Goal: Information Seeking & Learning: Check status

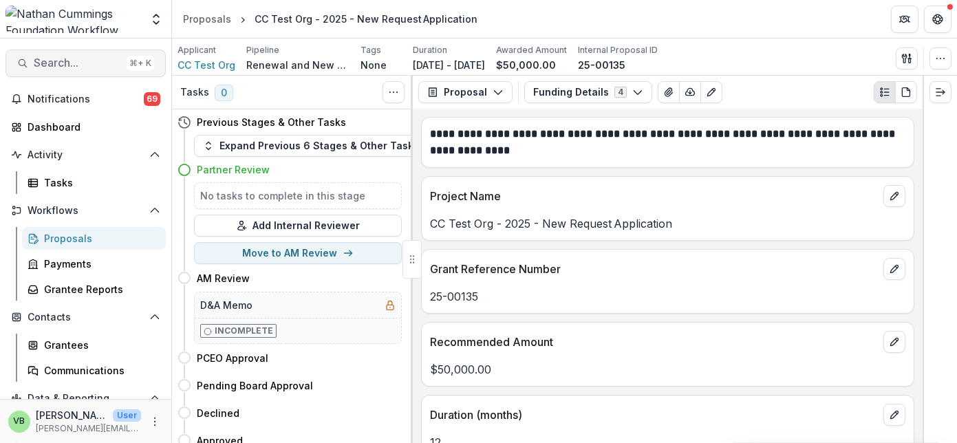
click at [76, 63] on span "Search..." at bounding box center [77, 62] width 87 height 13
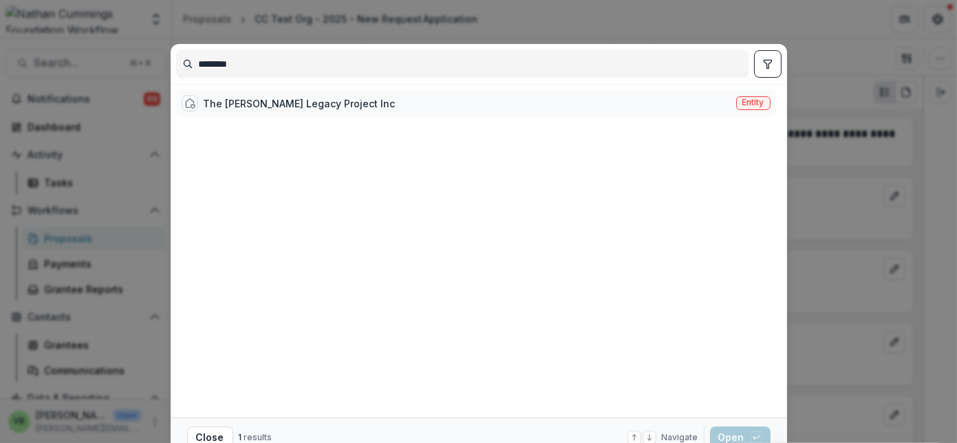
type input "********"
click at [264, 101] on div "The [PERSON_NAME] Legacy Project Inc" at bounding box center [300, 103] width 192 height 14
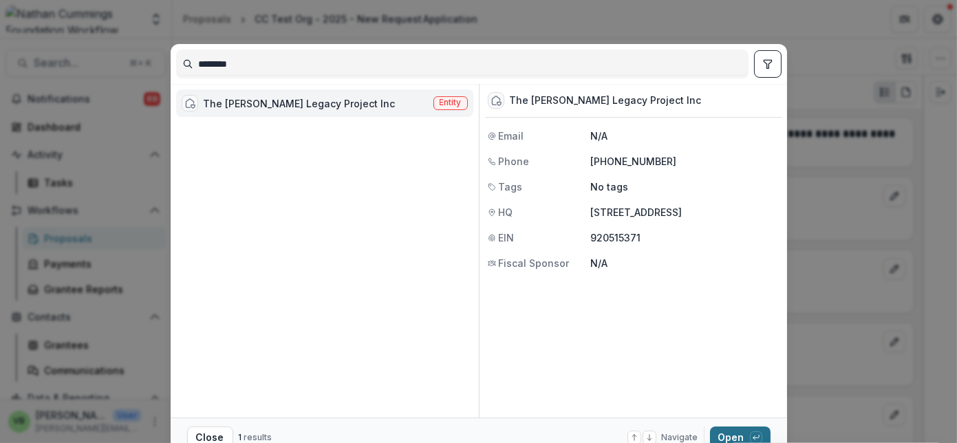
click at [727, 435] on button "Open with enter key" at bounding box center [740, 438] width 61 height 22
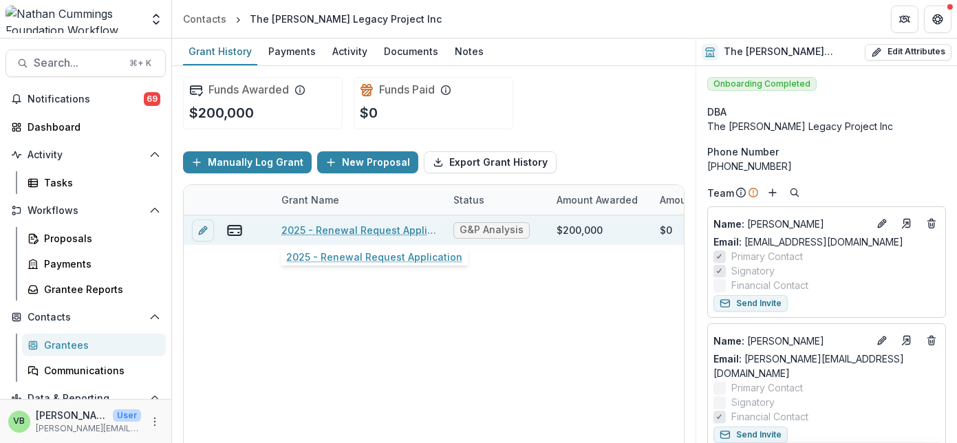
click at [341, 226] on link "2025 - Renewal Request Application" at bounding box center [359, 230] width 156 height 14
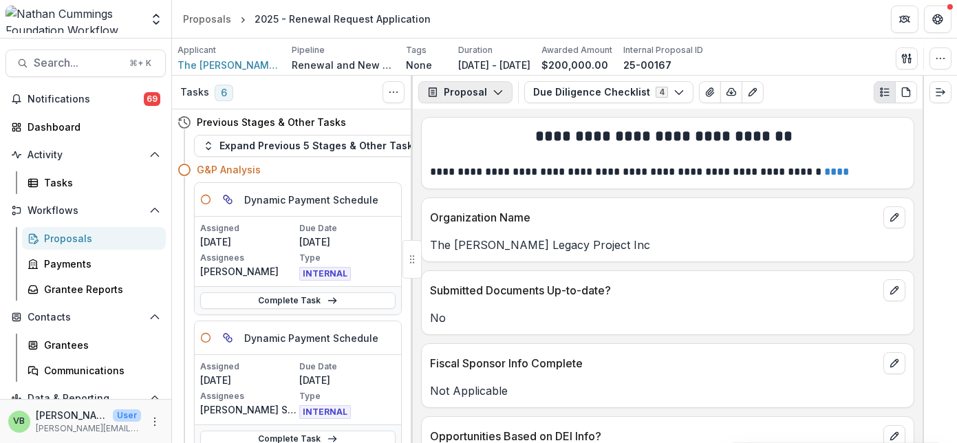
click at [496, 90] on icon "button" at bounding box center [498, 92] width 11 height 11
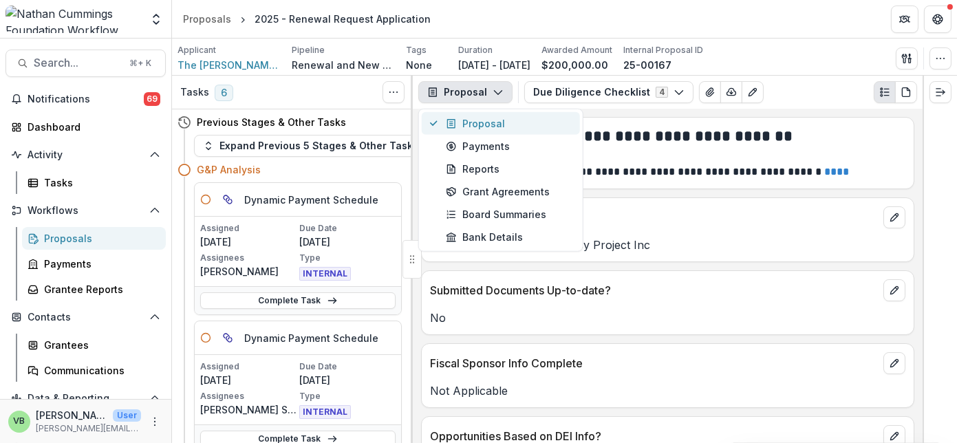
click at [531, 121] on div "Proposal" at bounding box center [509, 123] width 126 height 14
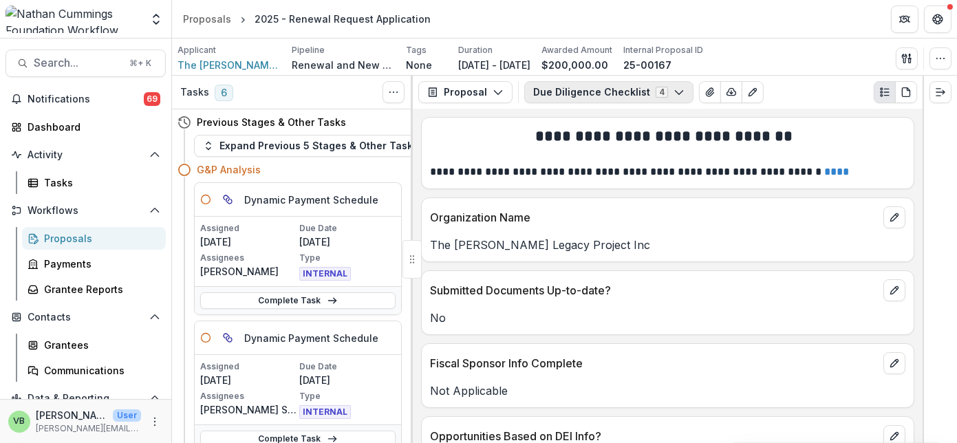
click at [674, 88] on icon "button" at bounding box center [679, 92] width 11 height 11
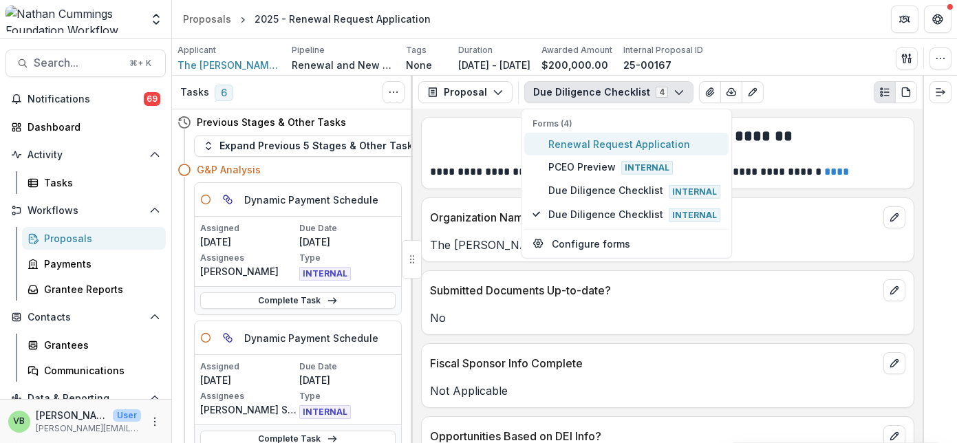
click at [593, 142] on span "Renewal Request Application" at bounding box center [634, 144] width 172 height 14
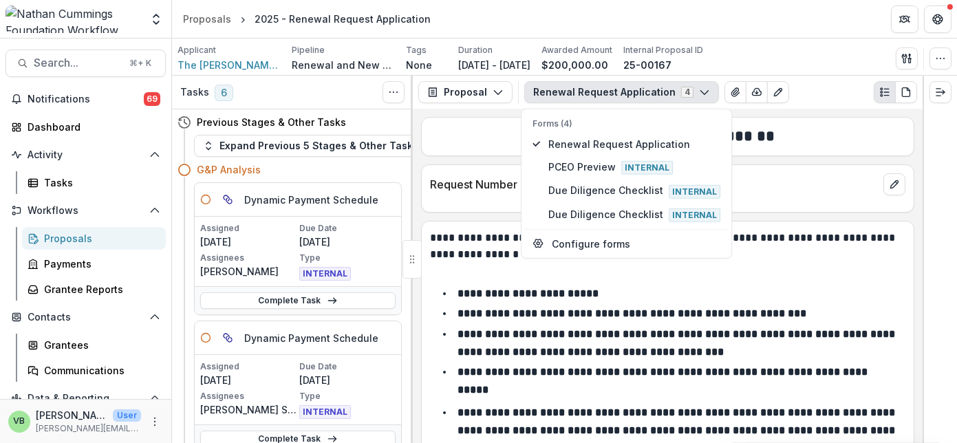
click at [767, 174] on div "Request Number" at bounding box center [668, 180] width 492 height 30
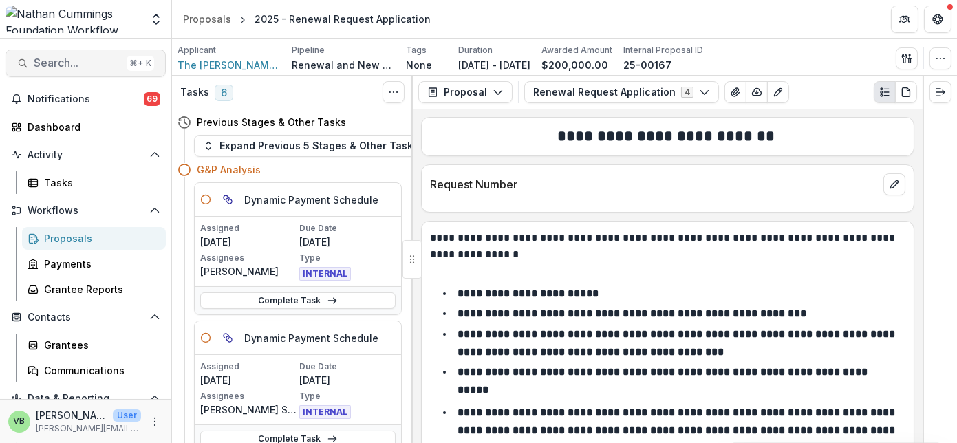
click at [66, 56] on span "Search..." at bounding box center [77, 62] width 87 height 13
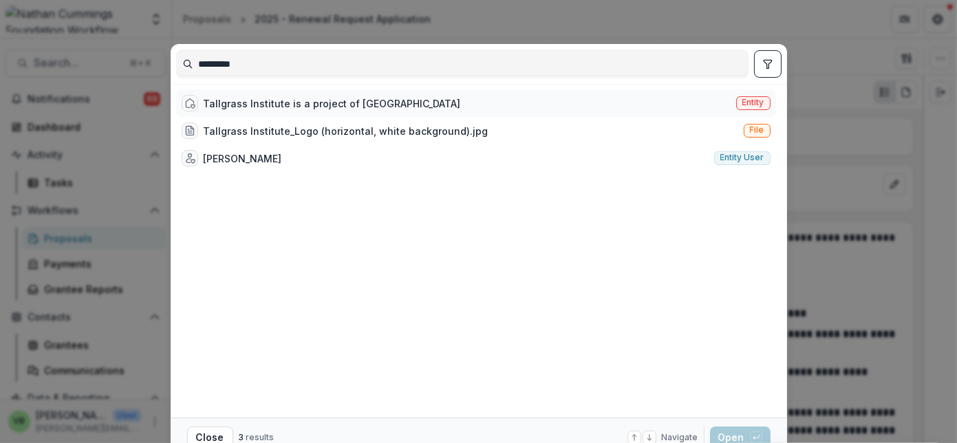
type input "*********"
click at [291, 109] on div "Tallgrass Institute is a project of [GEOGRAPHIC_DATA]" at bounding box center [332, 103] width 257 height 14
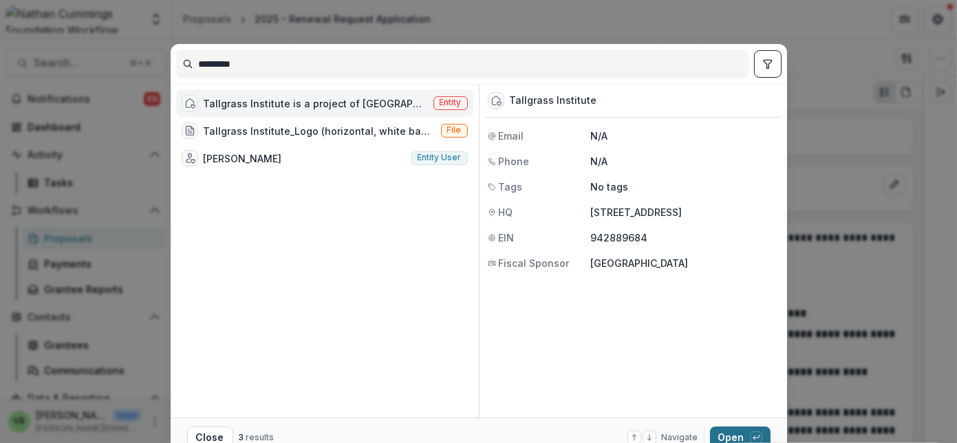
click at [727, 436] on button "Open with enter key" at bounding box center [740, 438] width 61 height 22
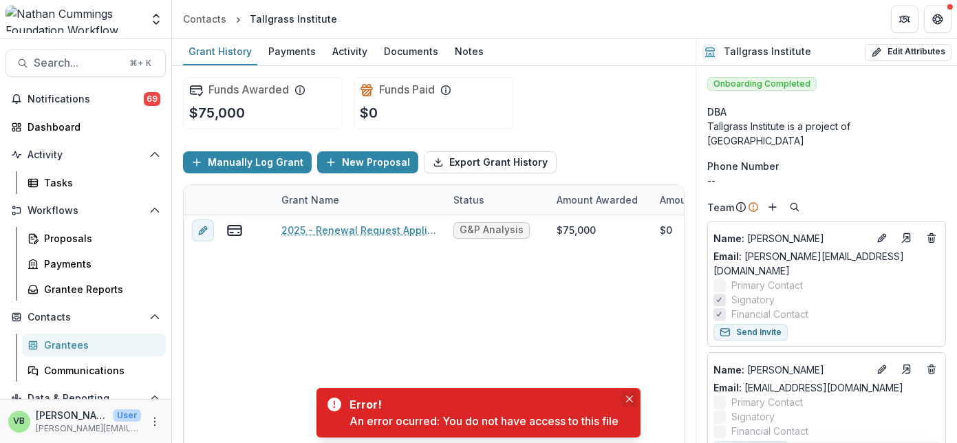
click at [626, 396] on button "Close" at bounding box center [629, 399] width 17 height 17
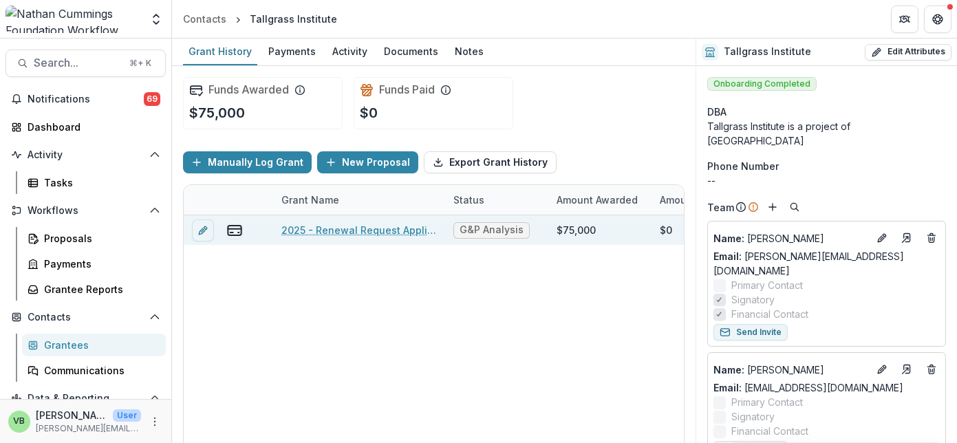
click at [363, 228] on link "2025 - Renewal Request Application" at bounding box center [359, 230] width 156 height 14
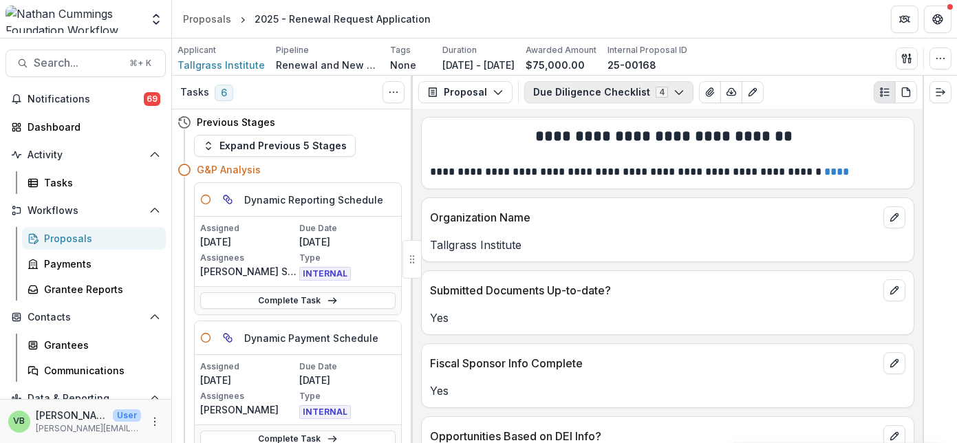
click at [626, 91] on button "Due Diligence Checklist 4" at bounding box center [608, 92] width 169 height 22
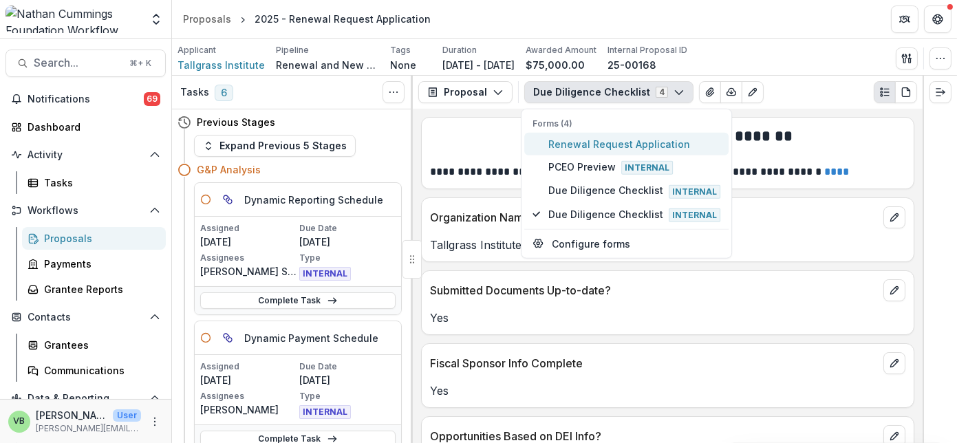
click at [615, 140] on span "Renewal Request Application" at bounding box center [634, 144] width 172 height 14
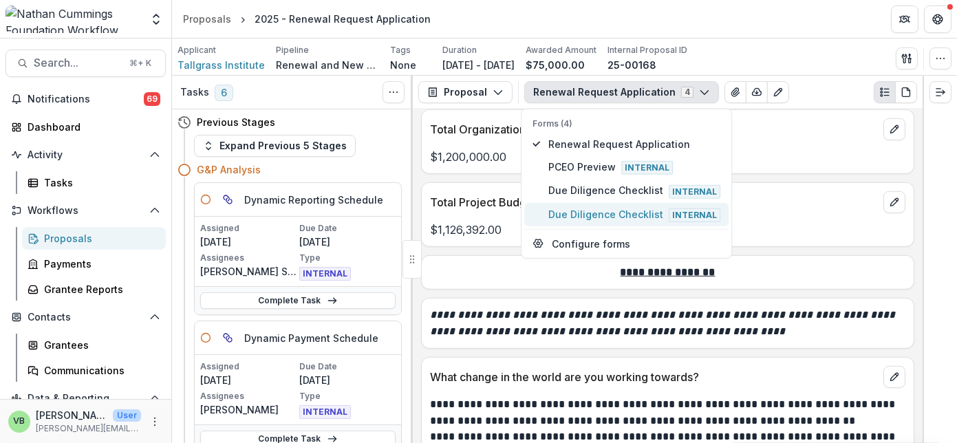
scroll to position [1323, 0]
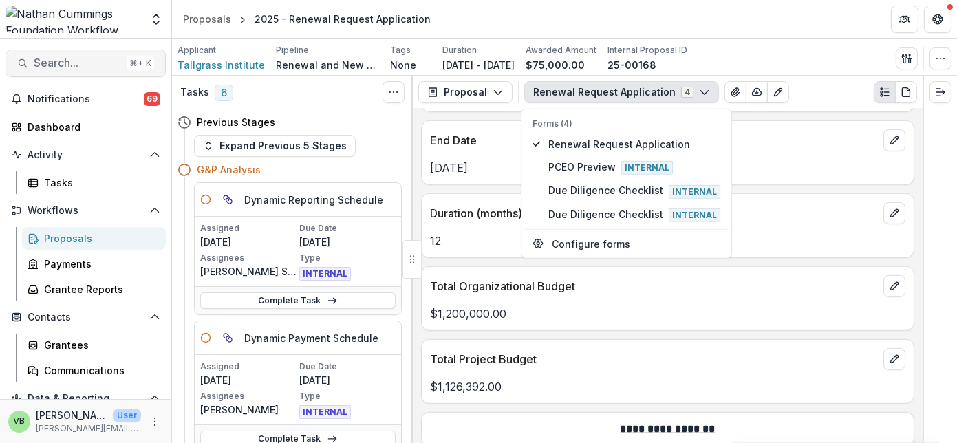
click at [58, 65] on span "Search..." at bounding box center [77, 62] width 87 height 13
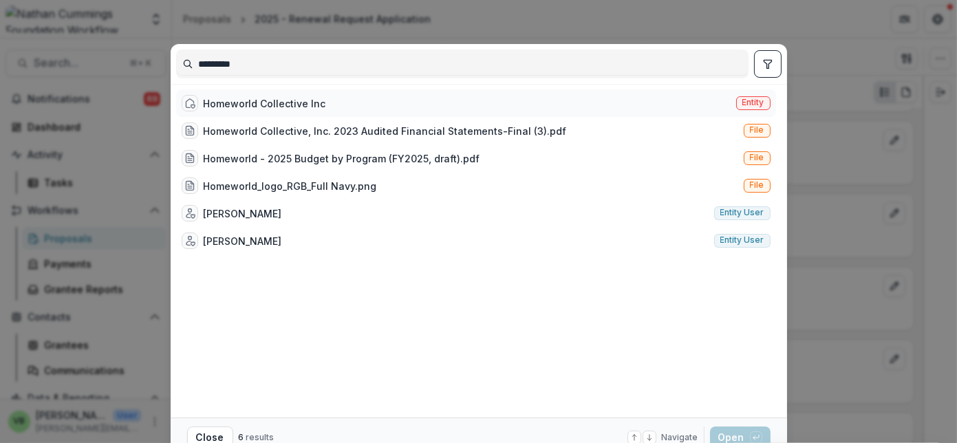
type input "*********"
click at [281, 100] on div "Homeworld Collective Inc" at bounding box center [265, 103] width 122 height 14
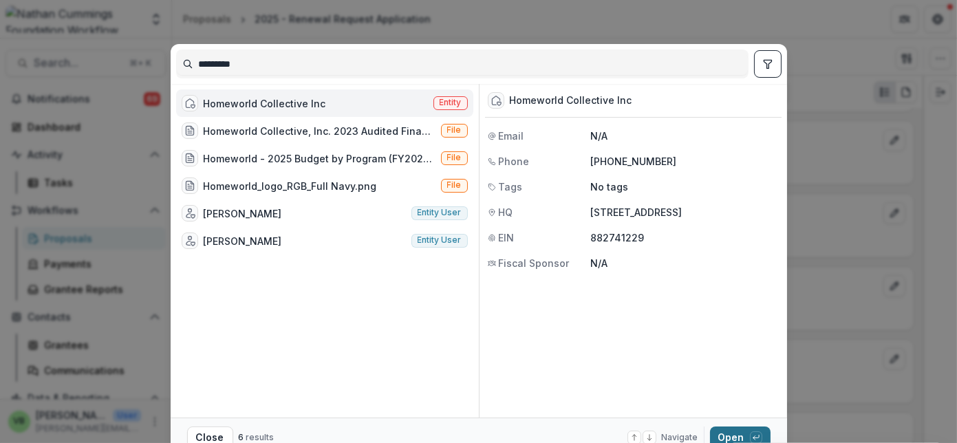
click at [732, 434] on button "Open with enter key" at bounding box center [740, 438] width 61 height 22
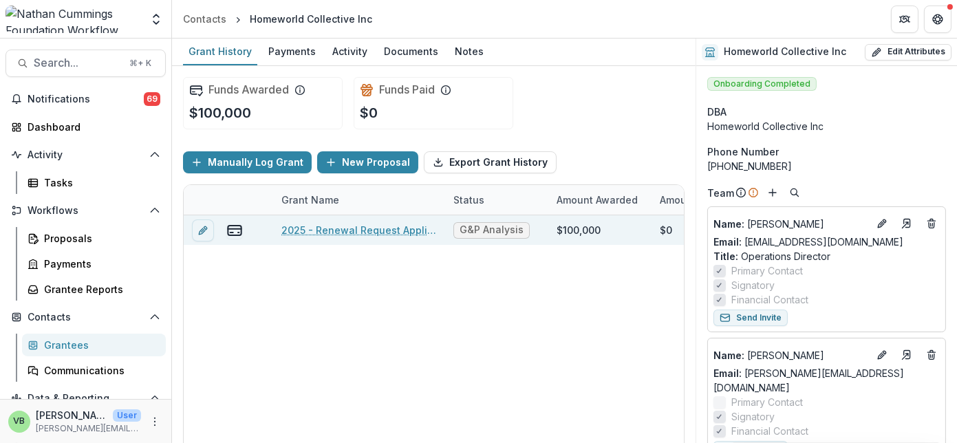
click at [336, 230] on link "2025 - Renewal Request Application" at bounding box center [359, 230] width 156 height 14
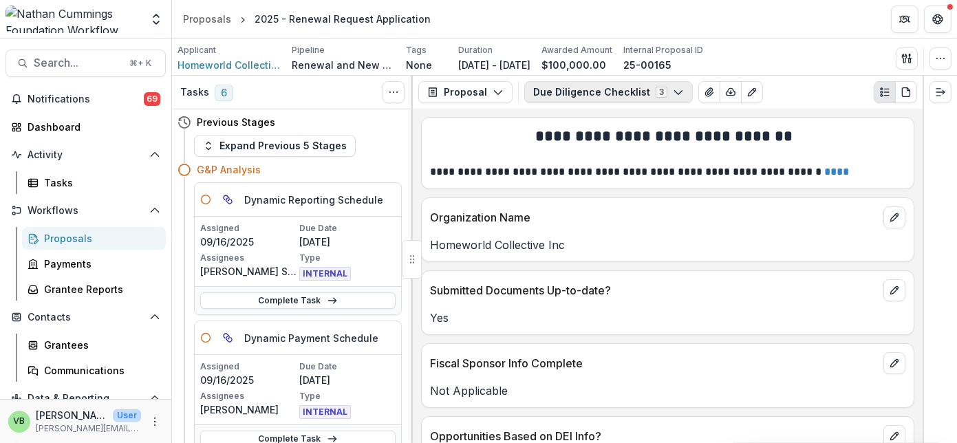
click at [673, 88] on icon "button" at bounding box center [678, 92] width 11 height 11
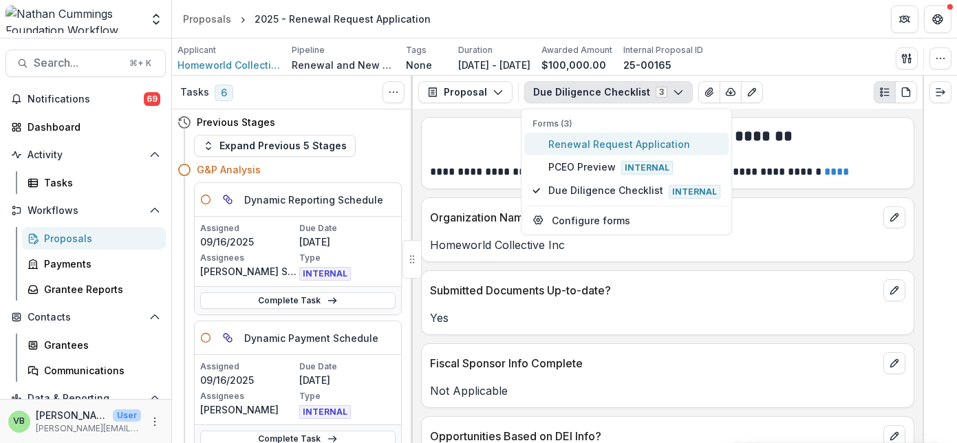
click at [605, 139] on span "Renewal Request Application" at bounding box center [634, 144] width 172 height 14
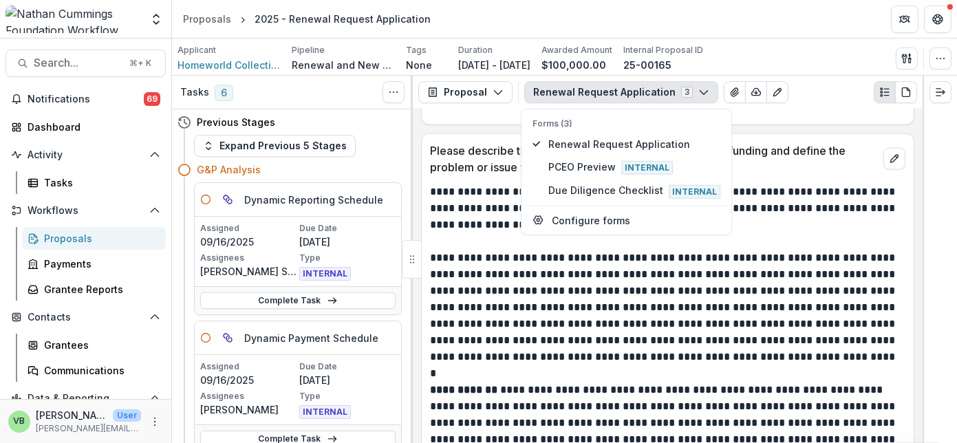
scroll to position [3911, 0]
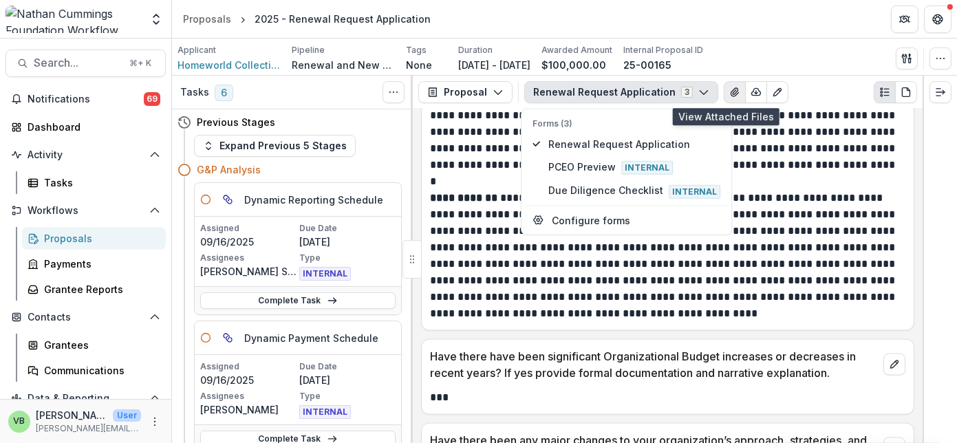
click at [731, 89] on icon "View Attached Files" at bounding box center [735, 92] width 8 height 8
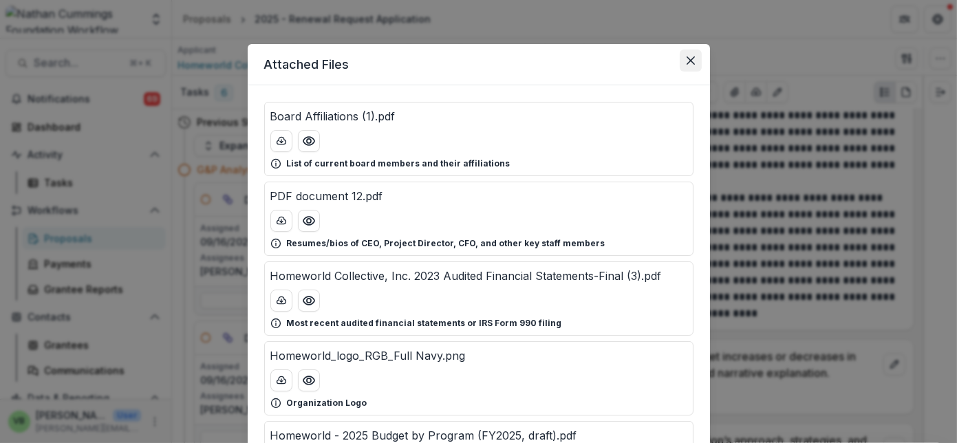
click at [688, 58] on icon "Close" at bounding box center [691, 60] width 8 height 8
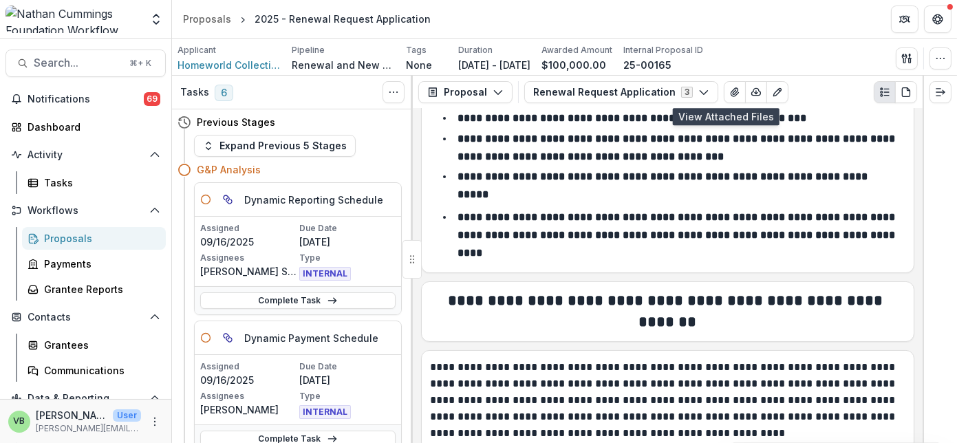
scroll to position [0, 0]
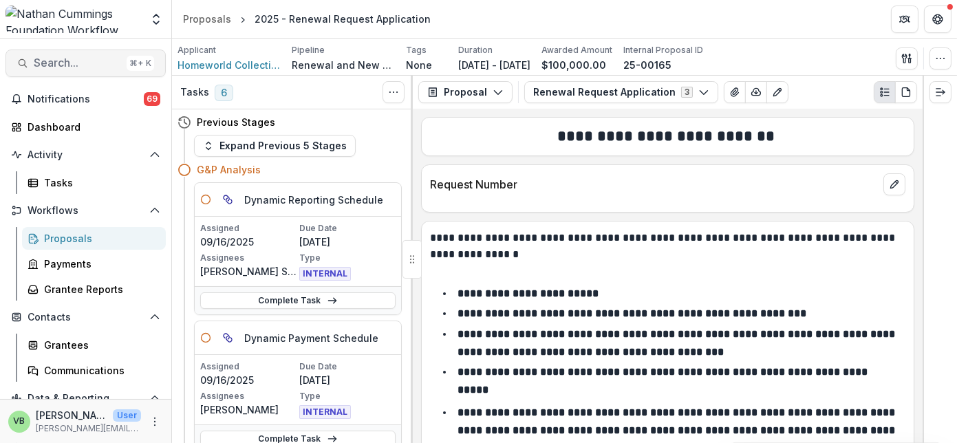
click at [68, 61] on span "Search..." at bounding box center [77, 62] width 87 height 13
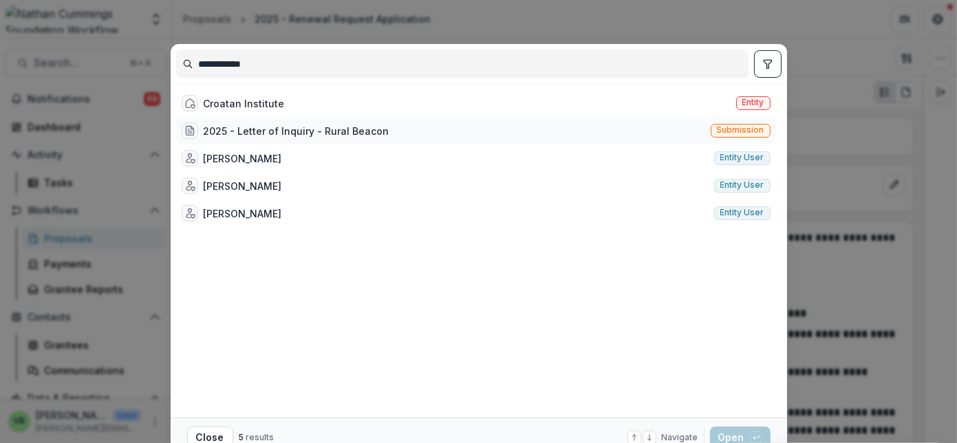
type input "**********"
click at [293, 128] on div "2025 - Letter of Inquiry - Rural Beacon" at bounding box center [297, 131] width 186 height 14
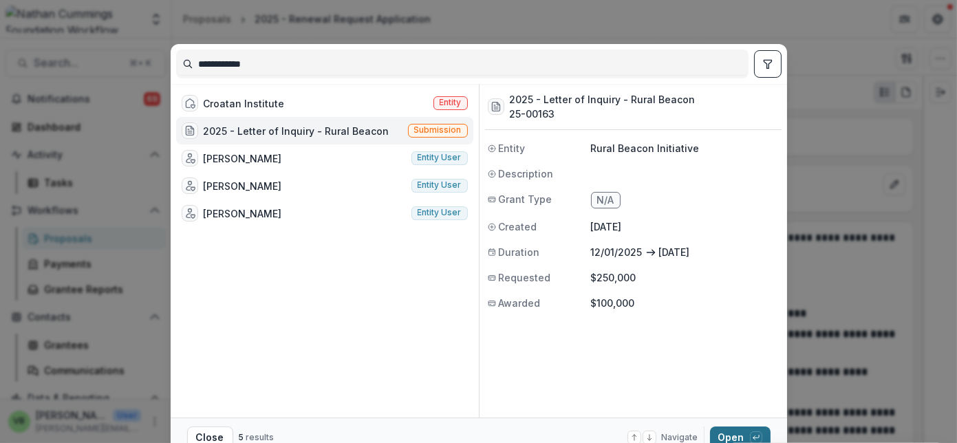
click at [723, 430] on button "Open with enter key" at bounding box center [740, 438] width 61 height 22
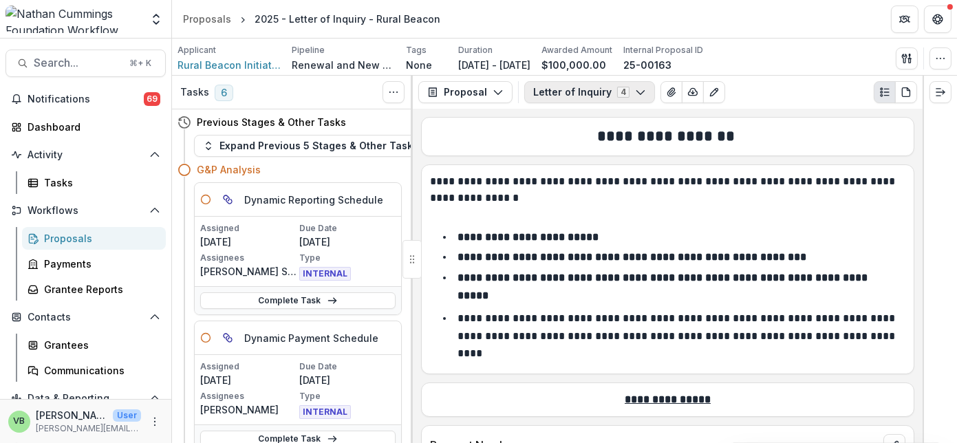
click at [606, 89] on button "Letter of Inquiry 4" at bounding box center [589, 92] width 131 height 22
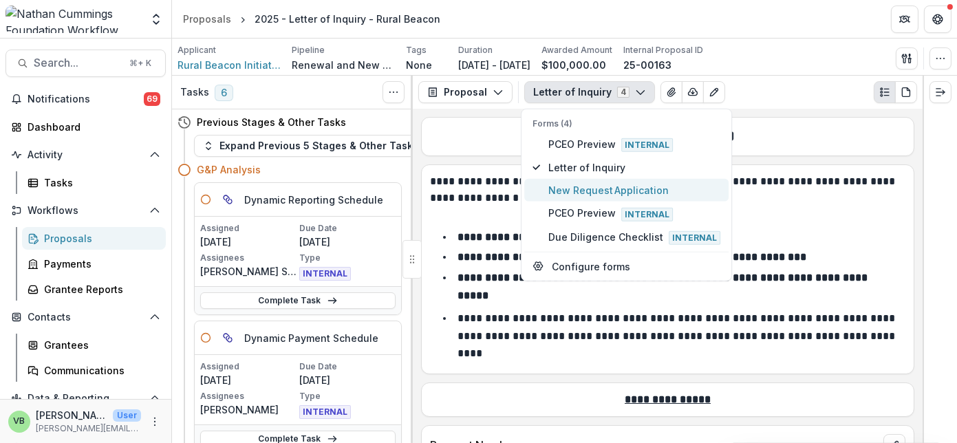
click at [604, 185] on span "New Request Application" at bounding box center [634, 190] width 172 height 14
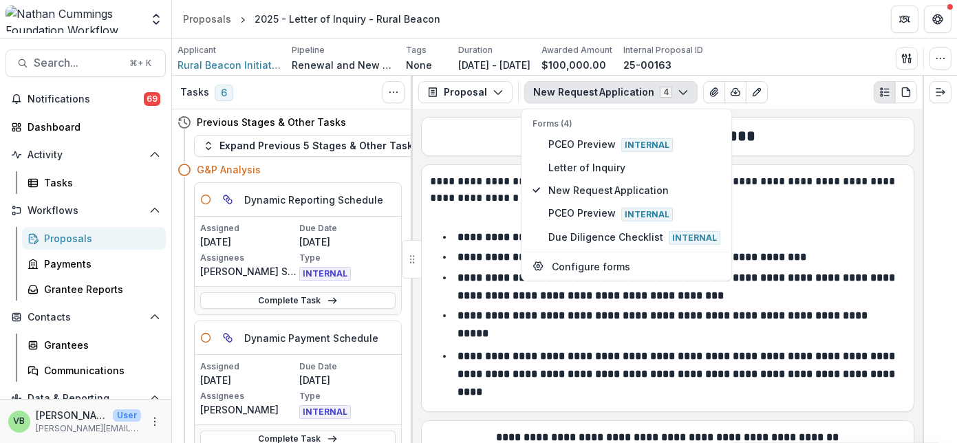
click at [822, 245] on ul "**********" at bounding box center [676, 285] width 459 height 114
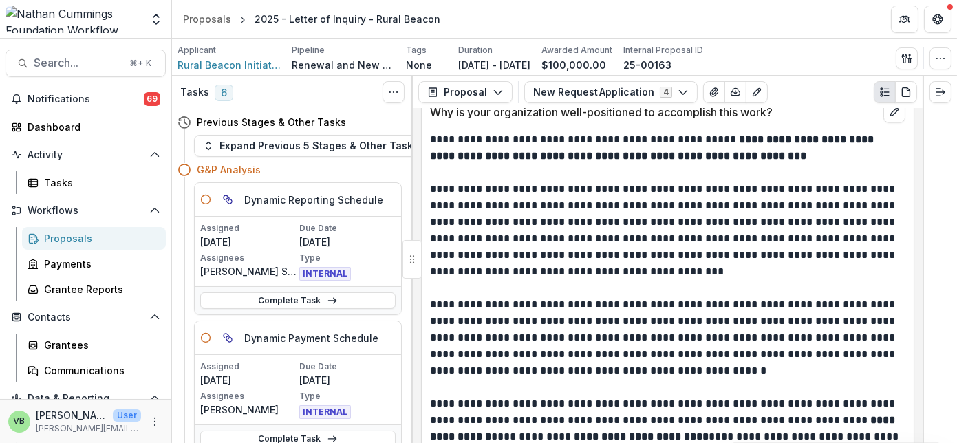
scroll to position [2104, 0]
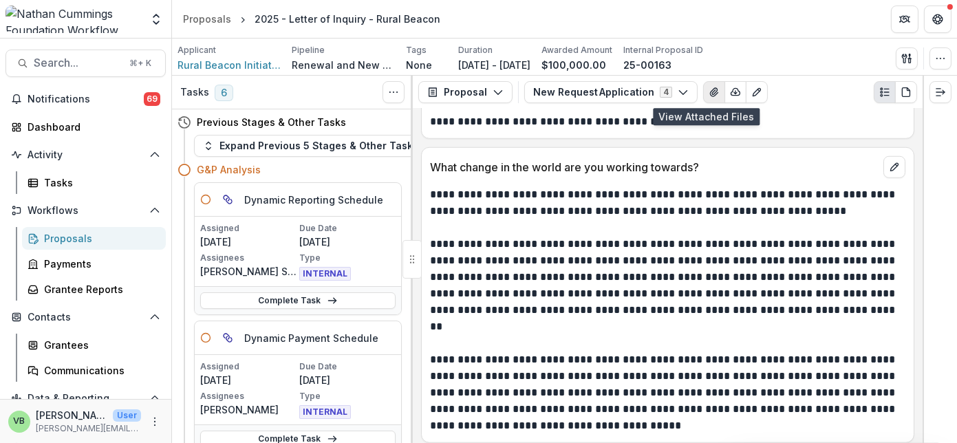
click at [710, 89] on icon "View Attached Files" at bounding box center [714, 92] width 8 height 8
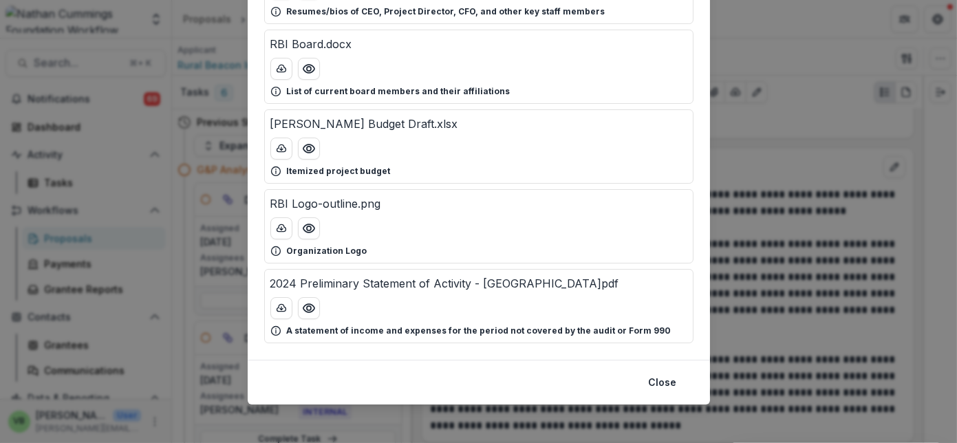
scroll to position [0, 0]
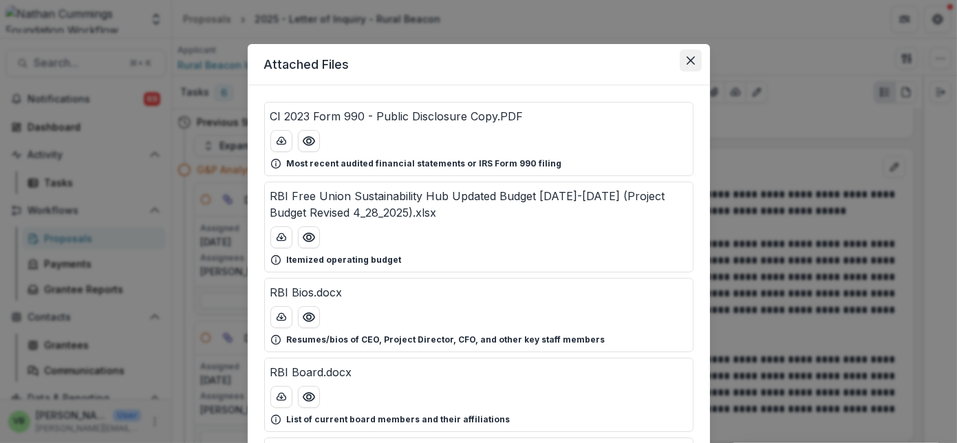
click at [687, 58] on icon "Close" at bounding box center [691, 60] width 8 height 8
